Goal: Transaction & Acquisition: Purchase product/service

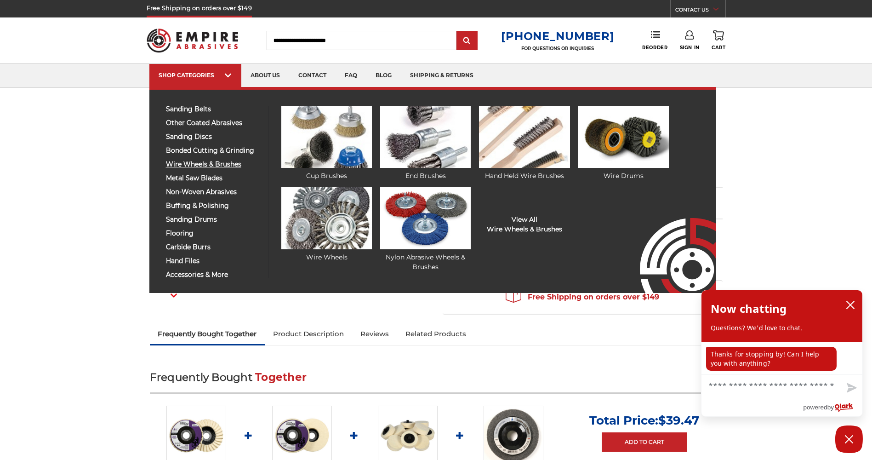
click at [216, 163] on span "wire wheels & brushes" at bounding box center [213, 164] width 95 height 7
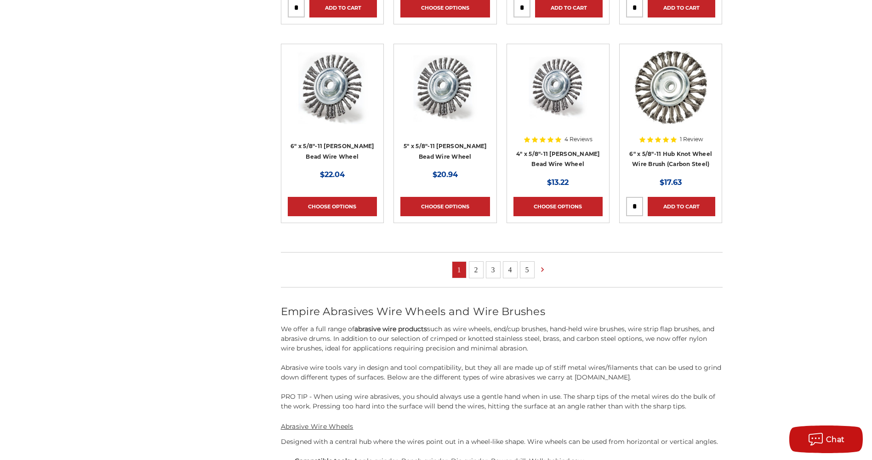
scroll to position [842, 0]
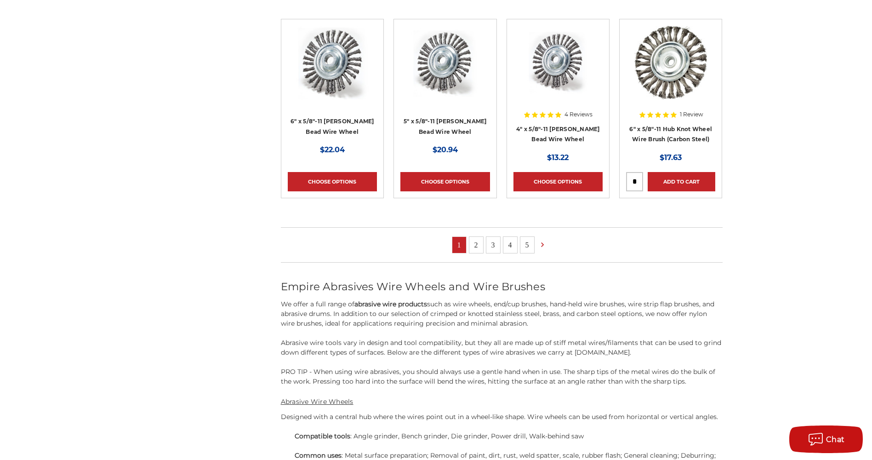
click at [491, 246] on link "3" at bounding box center [493, 245] width 14 height 16
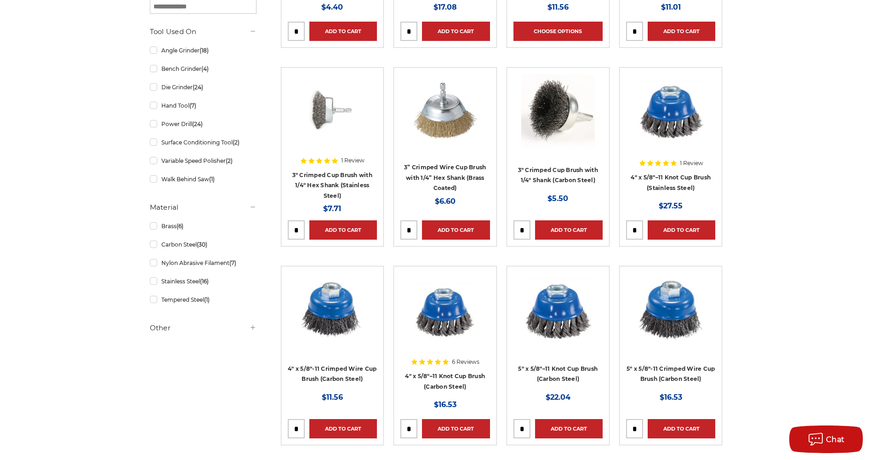
scroll to position [398, 0]
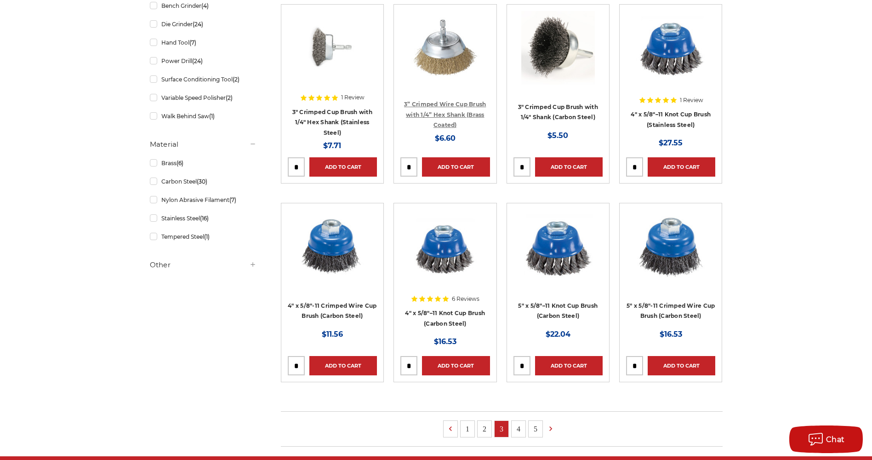
click at [457, 112] on link "3” Crimped Wire Cup Brush with 1/4” Hex Shank (Brass Coated)" at bounding box center [445, 115] width 82 height 28
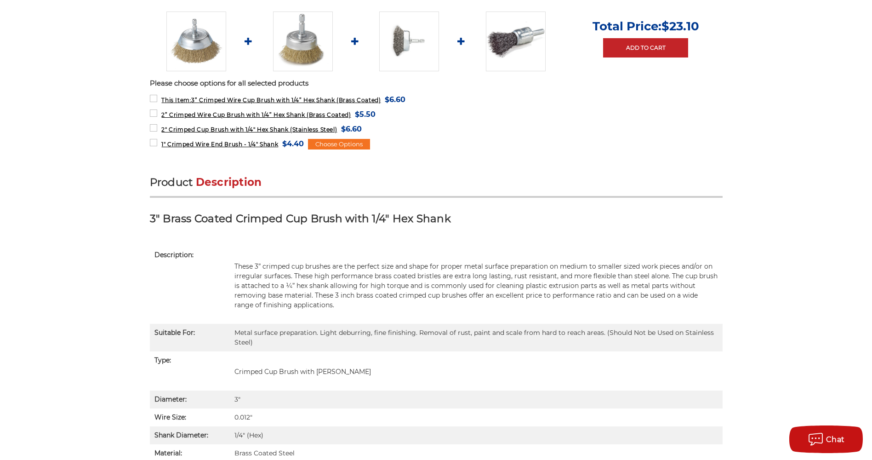
scroll to position [291, 0]
